Goal: Communication & Community: Participate in discussion

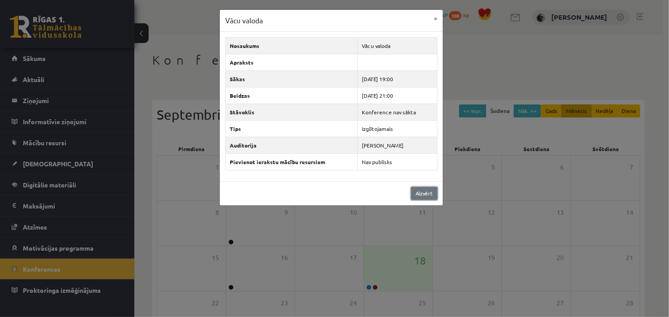
click at [418, 195] on link "Aizvērt" at bounding box center [424, 193] width 26 height 13
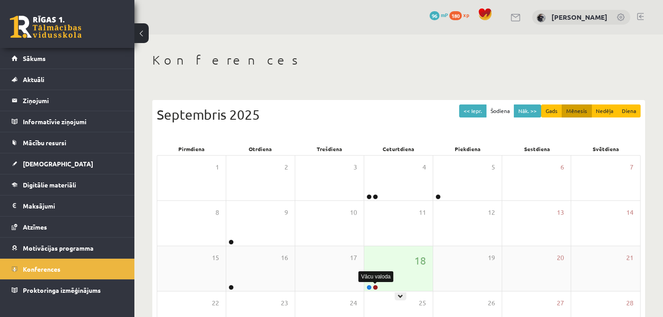
click at [374, 286] on link at bounding box center [375, 286] width 5 height 5
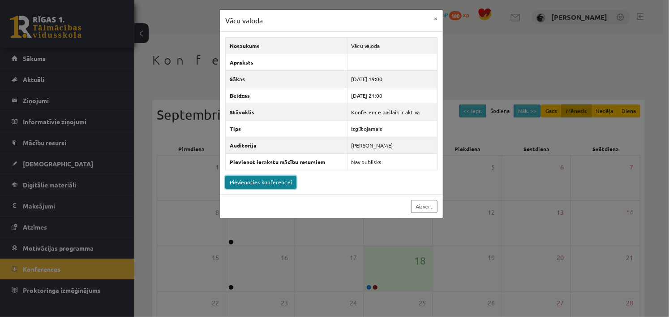
click at [273, 176] on link "Pievienoties konferencei" at bounding box center [260, 182] width 71 height 13
click at [80, 85] on div "Vācu valoda × Nosaukums Vācu valoda Apraksts Sākas [DATE] 19:00 Beidzas [DATE] …" at bounding box center [334, 158] width 669 height 317
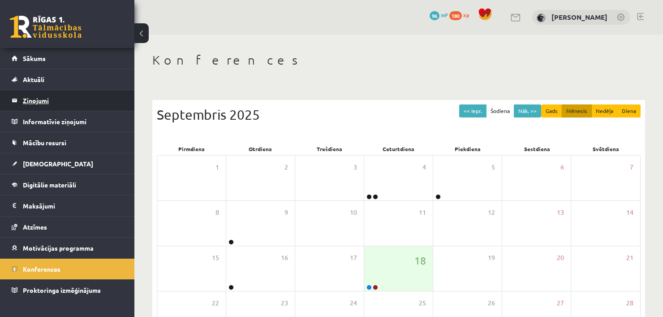
click at [29, 101] on legend "Ziņojumi 0" at bounding box center [73, 100] width 100 height 21
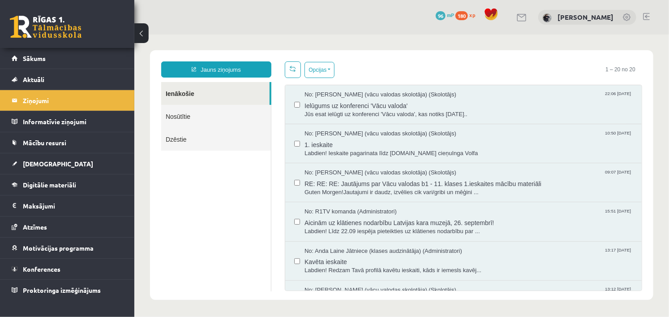
click at [386, 62] on div "Opcijas Atzīmēt visus ziņojumus Atcelt izvēlētos Atzīmēt visus kā lasītus Atzīm…" at bounding box center [462, 69] width 357 height 17
click at [240, 207] on ul "Ienākošie Nosūtītie Dzēstie" at bounding box center [216, 186] width 110 height 209
click at [195, 213] on ul "Ienākošie Nosūtītie Dzēstie" at bounding box center [216, 186] width 110 height 209
click at [235, 206] on ul "Ienākošie Nosūtītie Dzēstie" at bounding box center [216, 186] width 110 height 209
click at [497, 103] on span "Ielūgums uz konferenci 'Vācu valoda'" at bounding box center [468, 104] width 328 height 11
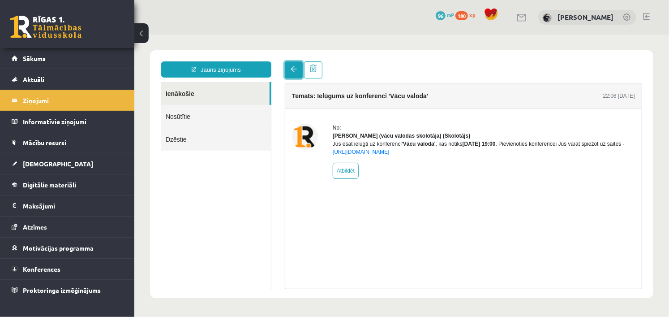
click at [296, 66] on span at bounding box center [293, 68] width 6 height 6
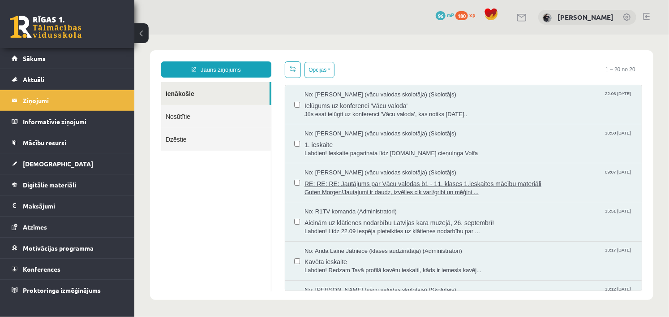
click at [543, 185] on span "RE: RE: RE: Jautājums par Vācu valodas b1 - 11. klases 1.ieskaites mācību mater…" at bounding box center [468, 181] width 328 height 11
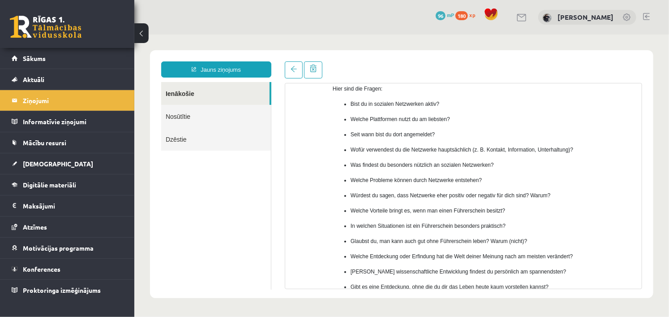
scroll to position [73, 0]
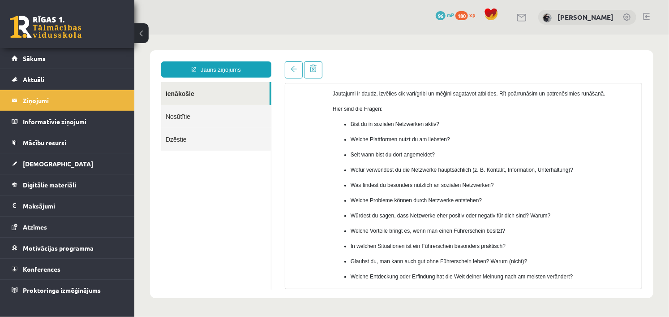
drag, startPoint x: 178, startPoint y: 188, endPoint x: 192, endPoint y: 214, distance: 30.1
click at [192, 214] on ul "Ienākošie Nosūtītie Dzēstie" at bounding box center [216, 185] width 110 height 207
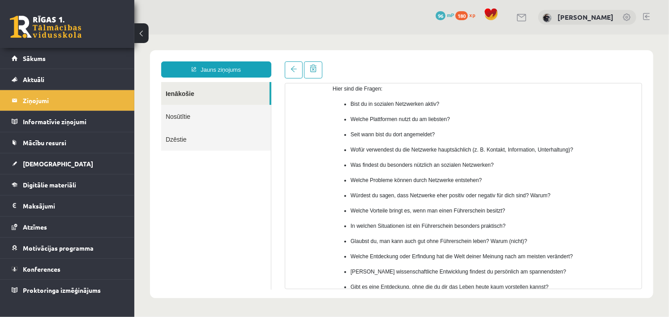
scroll to position [94, 0]
